Goal: Check status: Check status

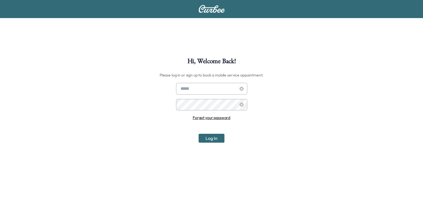
type input "**********"
click at [211, 137] on button "Log In" at bounding box center [212, 138] width 26 height 9
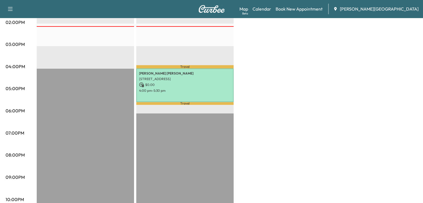
scroll to position [286, 0]
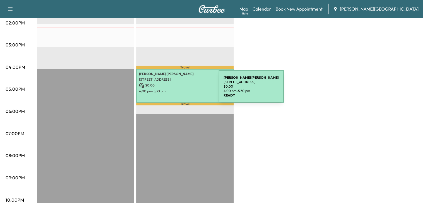
click at [177, 90] on p "4:00 pm - 5:30 pm" at bounding box center [185, 91] width 92 height 4
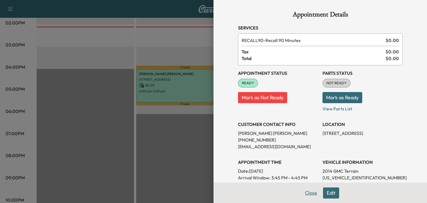
click at [304, 195] on button "Close" at bounding box center [311, 193] width 19 height 11
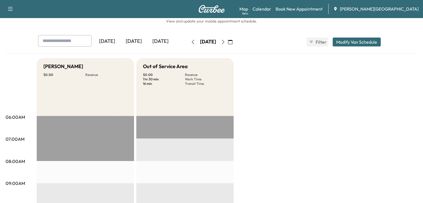
scroll to position [0, 0]
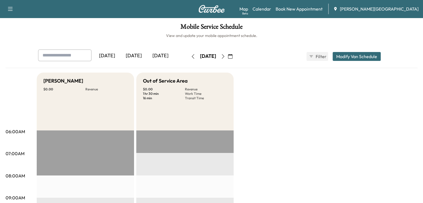
click at [228, 55] on button "button" at bounding box center [222, 56] width 9 height 9
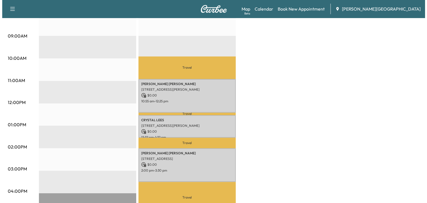
scroll to position [188, 0]
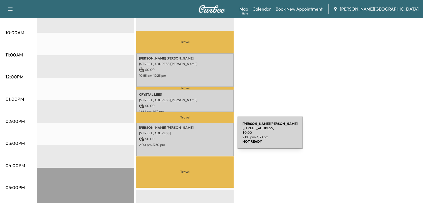
click at [196, 137] on p "$ 0.00" at bounding box center [185, 139] width 92 height 5
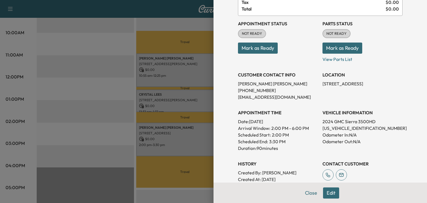
scroll to position [50, 0]
